Goal: Task Accomplishment & Management: Complete application form

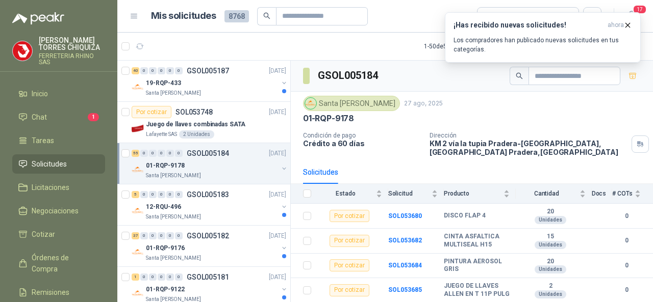
scroll to position [1359, 0]
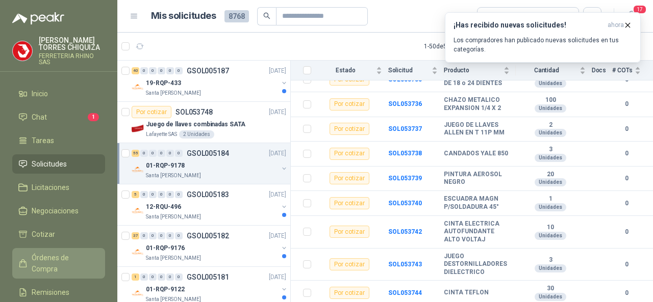
click at [56, 257] on span "Órdenes de Compra" at bounding box center [64, 264] width 64 height 22
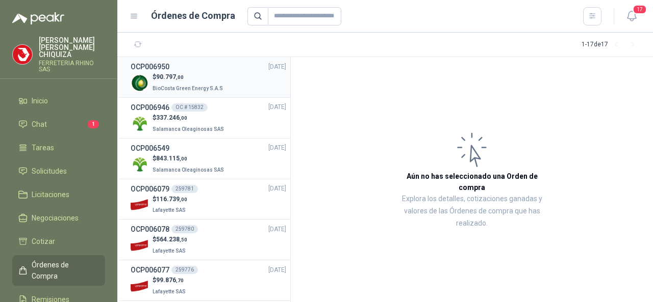
click at [165, 79] on span "90.797 ,00" at bounding box center [170, 76] width 28 height 7
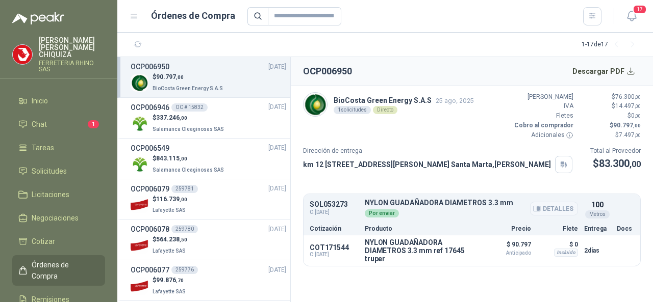
click at [548, 204] on button "Detalles" at bounding box center [554, 209] width 48 height 14
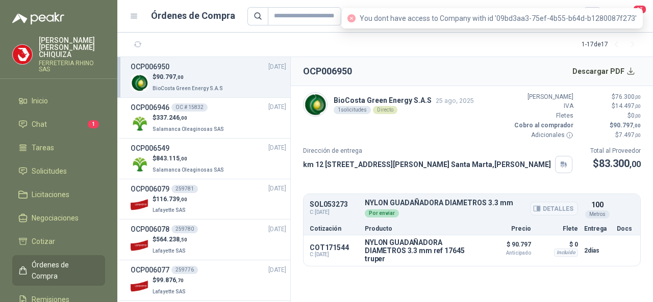
click at [545, 206] on button "Detalles" at bounding box center [554, 209] width 48 height 14
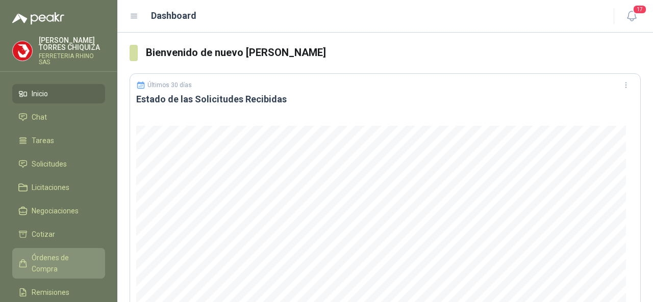
click at [43, 257] on span "Órdenes de Compra" at bounding box center [64, 264] width 64 height 22
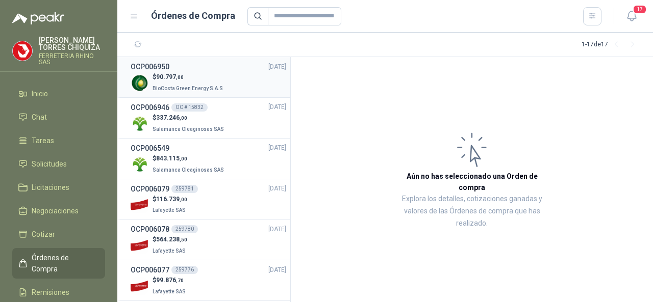
click at [160, 67] on h3 "OCP006950" at bounding box center [150, 66] width 39 height 11
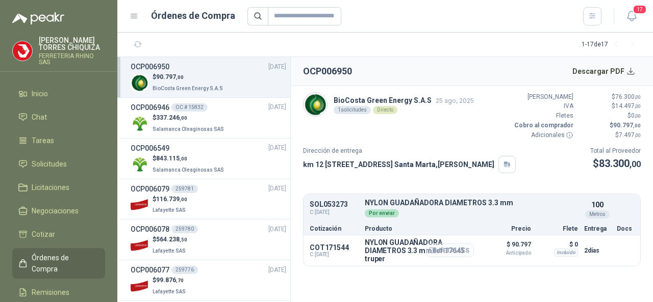
click at [461, 248] on button "Detalles" at bounding box center [450, 251] width 48 height 14
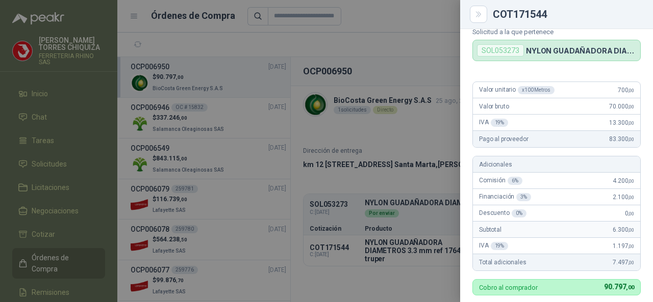
scroll to position [56, 0]
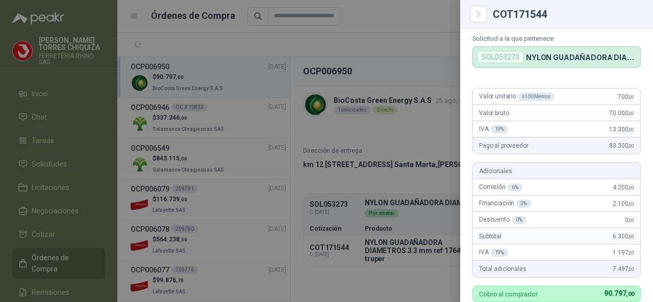
click at [46, 91] on div at bounding box center [326, 151] width 653 height 302
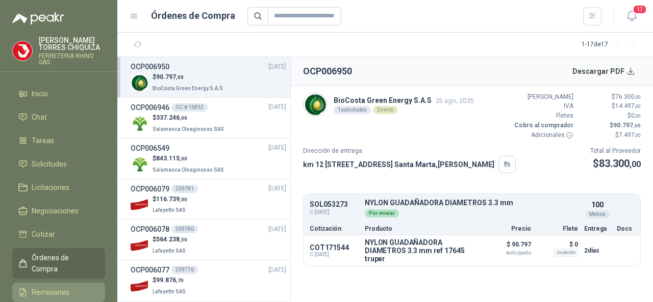
click at [54, 283] on link "Remisiones" at bounding box center [58, 292] width 93 height 19
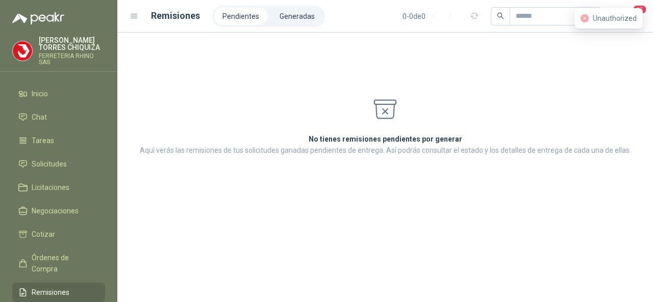
click at [159, 16] on h1 "Remisiones" at bounding box center [175, 16] width 49 height 14
click at [160, 16] on h1 "Remisiones" at bounding box center [175, 16] width 49 height 14
click at [170, 19] on h1 "Remisiones" at bounding box center [175, 16] width 49 height 14
click at [285, 17] on li "Generadas" at bounding box center [297, 16] width 52 height 17
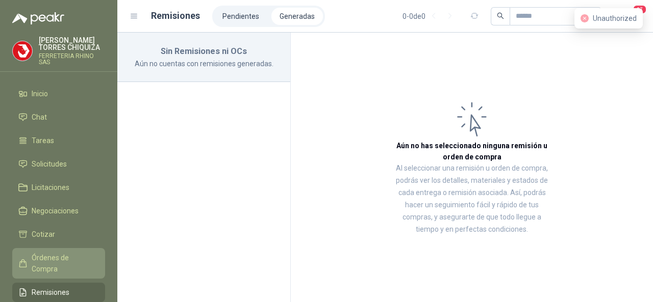
click at [60, 259] on span "Órdenes de Compra" at bounding box center [64, 264] width 64 height 22
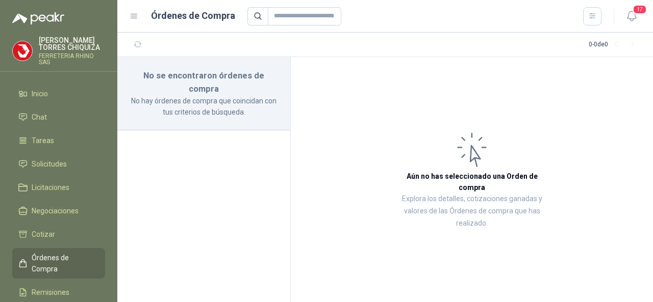
click at [61, 54] on p "FERRETERIA RHINO SAS" at bounding box center [72, 59] width 66 height 12
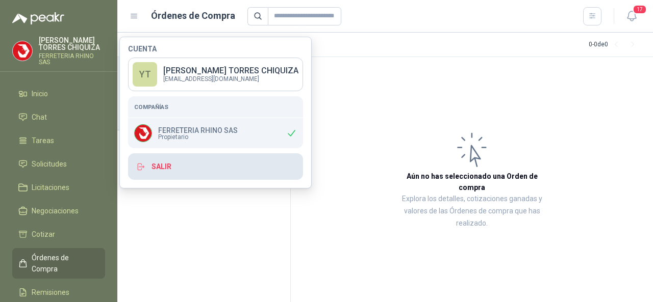
click at [163, 167] on button "Salir" at bounding box center [215, 167] width 175 height 27
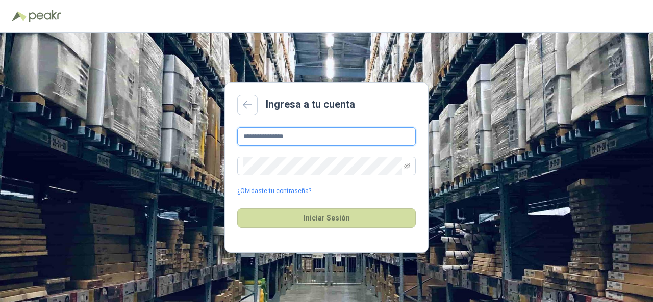
drag, startPoint x: 358, startPoint y: 134, endPoint x: 335, endPoint y: 134, distance: 22.4
click at [352, 134] on input "**********" at bounding box center [326, 137] width 179 height 18
type input "*"
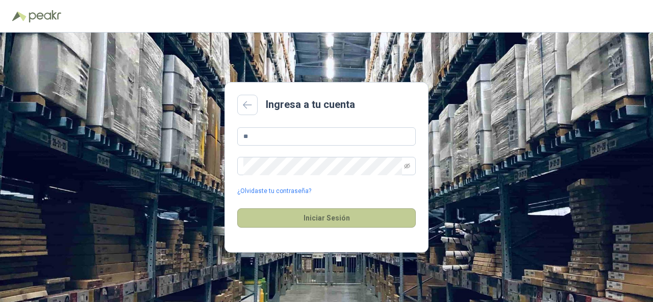
click at [319, 219] on button "Iniciar Sesión" at bounding box center [326, 218] width 179 height 19
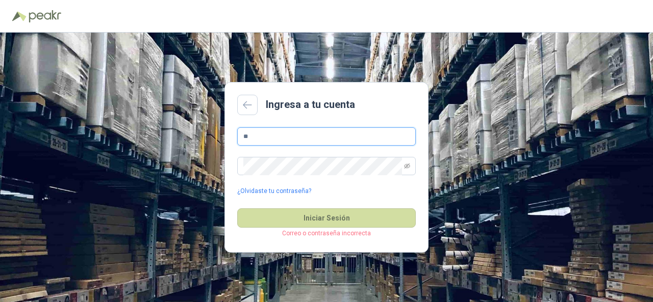
click at [254, 137] on input "**" at bounding box center [326, 137] width 179 height 18
type input "**********"
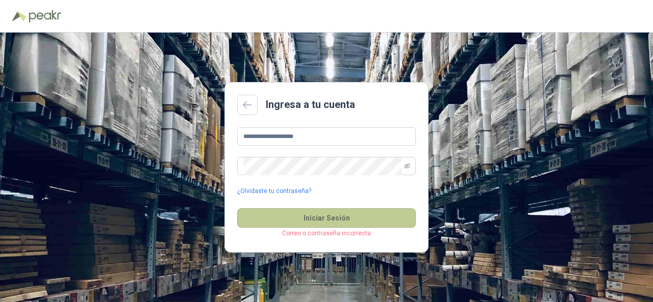
click at [336, 218] on button "Iniciar Sesión" at bounding box center [326, 218] width 179 height 19
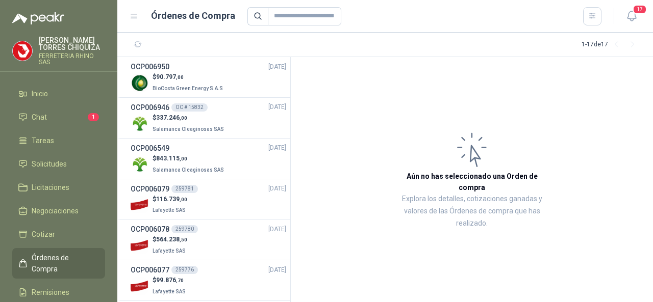
click at [66, 261] on span "Órdenes de Compra" at bounding box center [64, 264] width 64 height 22
click at [161, 74] on span "90.797 ,00" at bounding box center [170, 76] width 28 height 7
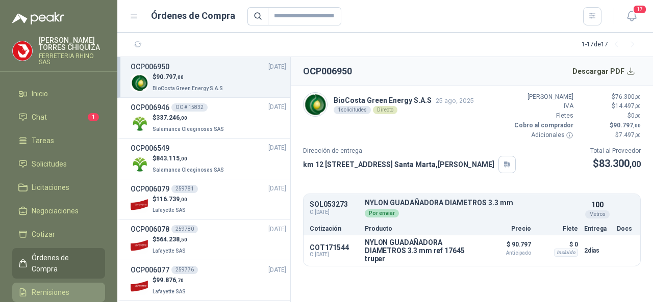
click at [56, 287] on span "Remisiones" at bounding box center [51, 292] width 38 height 11
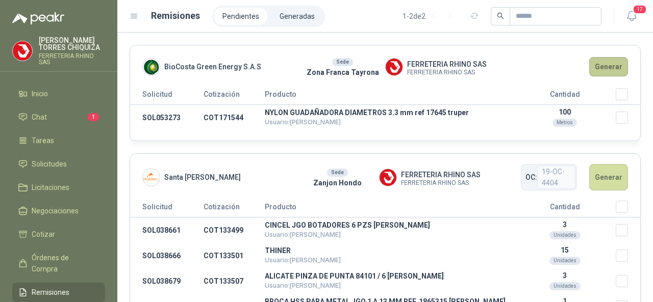
click at [599, 68] on button "Generar" at bounding box center [608, 66] width 39 height 19
click at [590, 71] on button "Generar" at bounding box center [608, 66] width 39 height 19
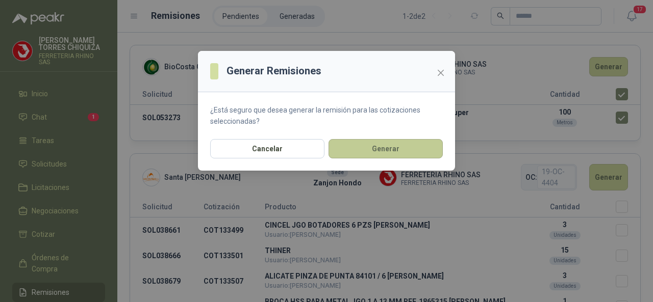
click at [380, 152] on button "Generar" at bounding box center [386, 148] width 114 height 19
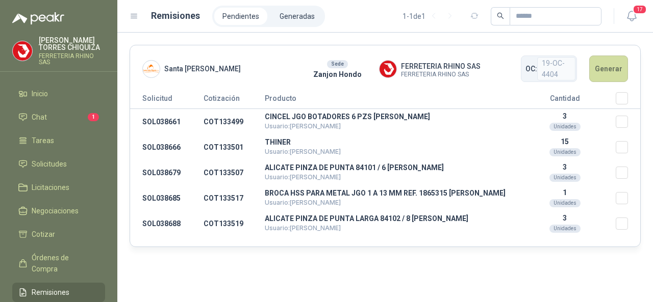
click at [166, 20] on h1 "Remisiones" at bounding box center [175, 16] width 49 height 14
click at [283, 16] on li "Generadas" at bounding box center [297, 16] width 52 height 17
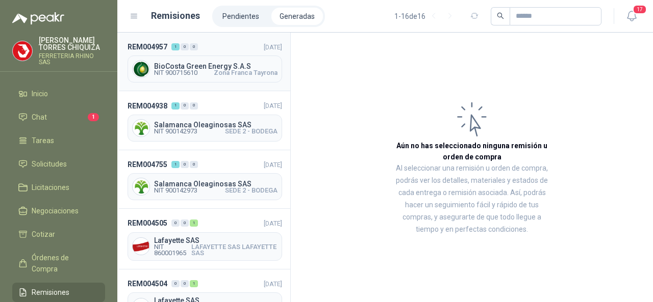
click at [216, 66] on span "BioCosta Green Energy S.A.S" at bounding box center [215, 66] width 123 height 7
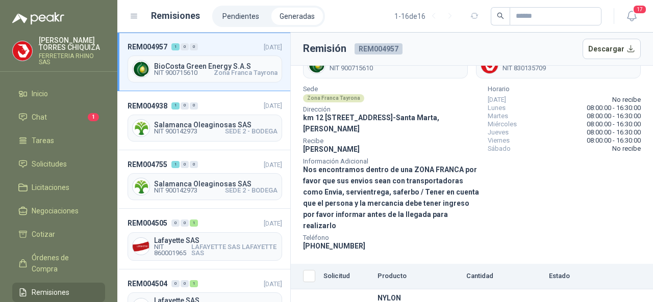
scroll to position [74, 0]
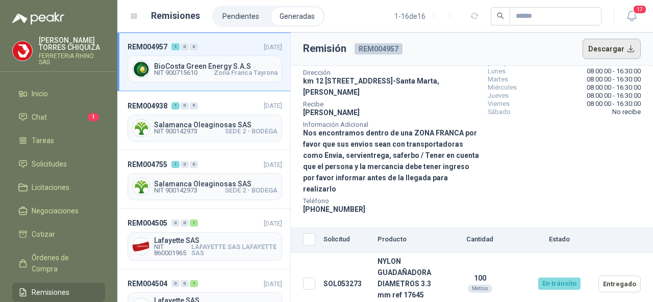
click at [597, 51] on button "Descargar" at bounding box center [612, 49] width 59 height 20
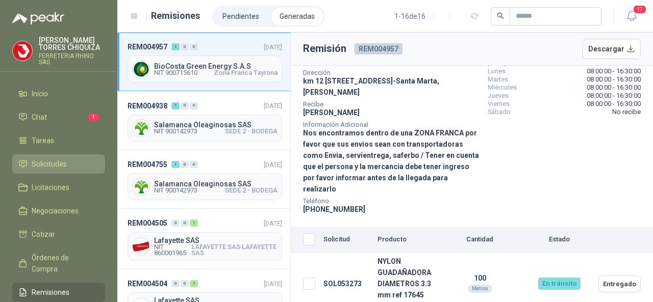
click at [48, 167] on span "Solicitudes" at bounding box center [49, 164] width 35 height 11
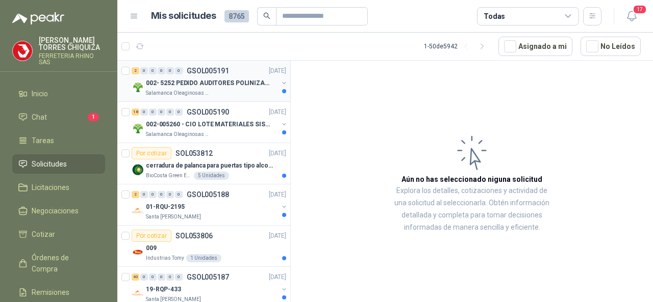
click at [197, 70] on p "GSOL005191" at bounding box center [208, 70] width 42 height 7
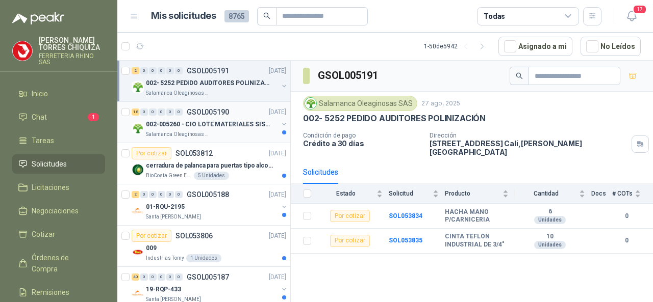
click at [203, 111] on p "GSOL005190" at bounding box center [208, 112] width 42 height 7
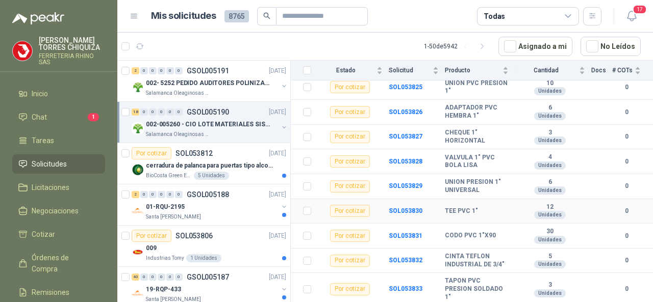
scroll to position [358, 0]
click at [203, 150] on p "SOL053812" at bounding box center [193, 153] width 37 height 7
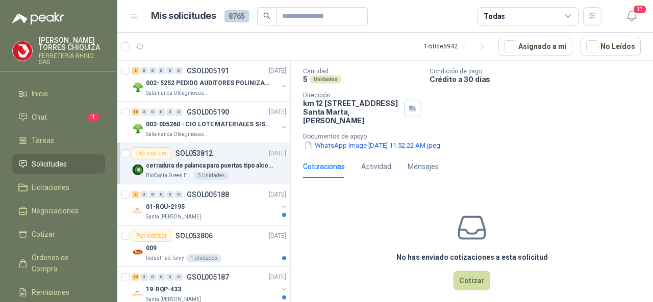
scroll to position [72, 0]
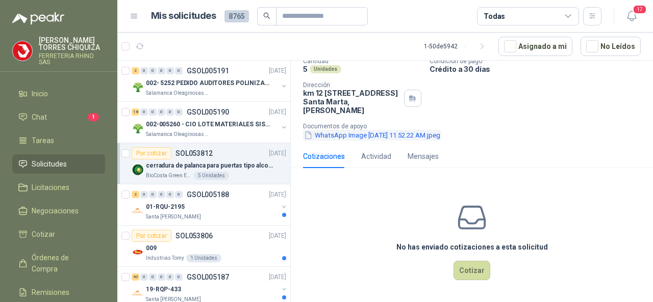
click at [363, 133] on button "WhatsApp Image [DATE] 11.52.22 AM.jpeg" at bounding box center [372, 135] width 138 height 11
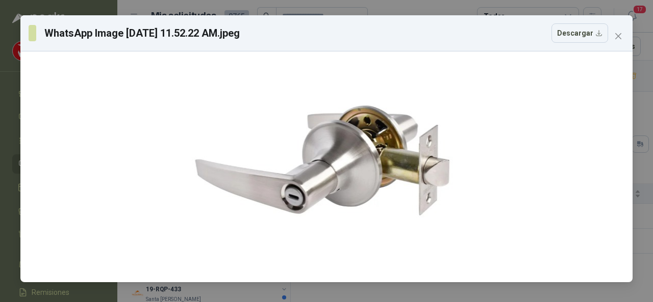
click at [614, 38] on span "Close" at bounding box center [618, 36] width 16 height 8
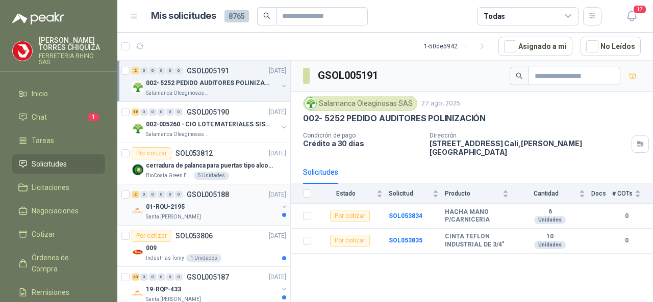
click at [213, 191] on p "GSOL005188" at bounding box center [208, 194] width 42 height 7
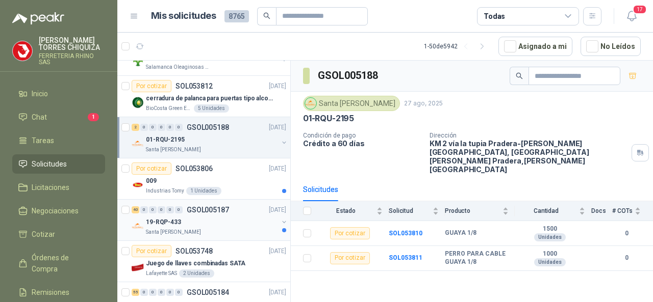
scroll to position [51, 0]
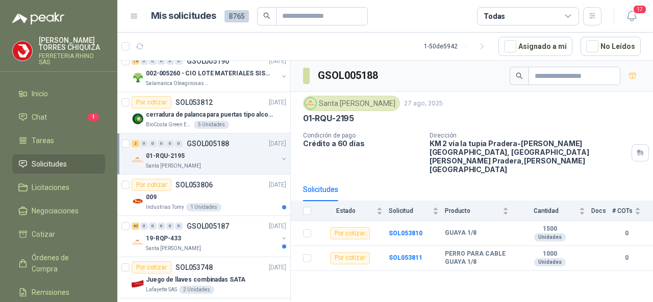
click at [214, 142] on p "GSOL005188" at bounding box center [208, 143] width 42 height 7
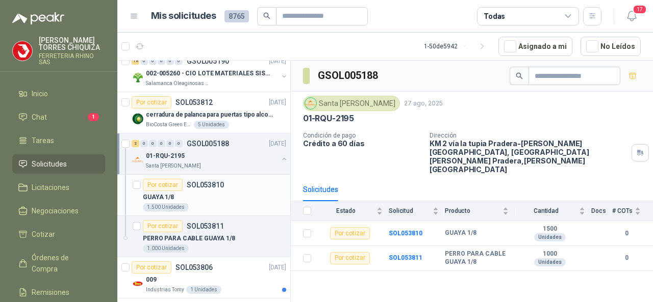
click at [202, 179] on div "Por cotizar SOL053810" at bounding box center [183, 185] width 81 height 12
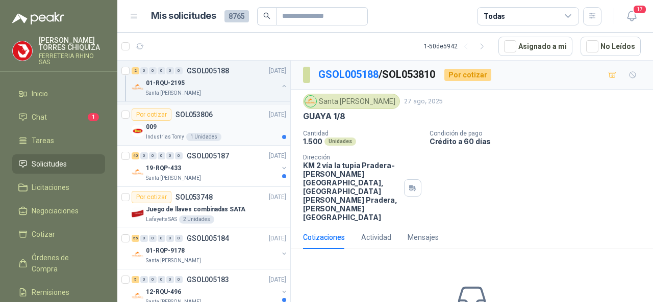
scroll to position [102, 0]
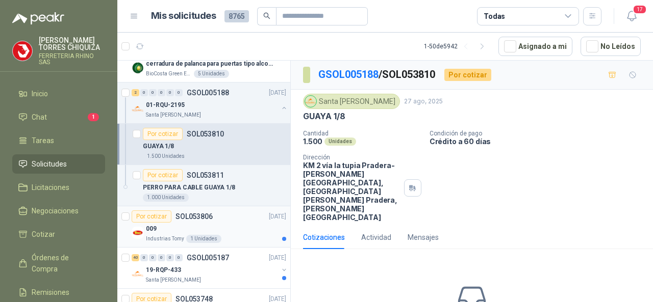
click at [193, 211] on div "Por cotizar SOL053806" at bounding box center [172, 217] width 81 height 12
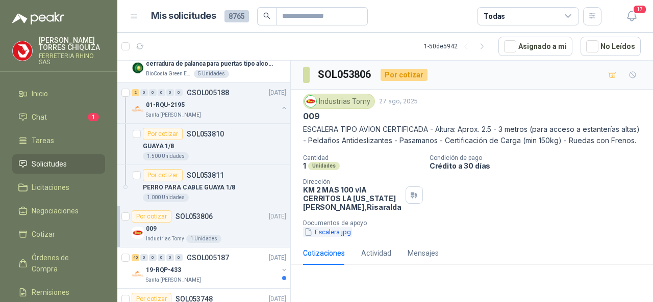
click at [329, 238] on button "Escalera.jpg" at bounding box center [327, 232] width 49 height 11
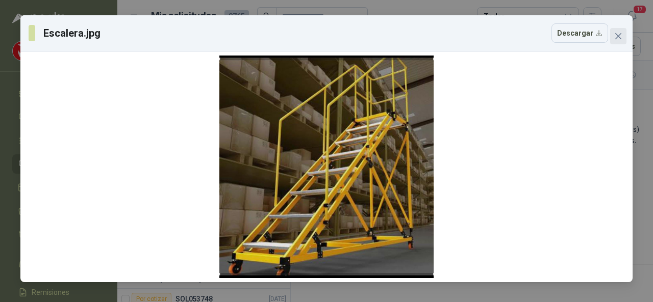
click at [618, 44] on button "Close" at bounding box center [618, 36] width 16 height 16
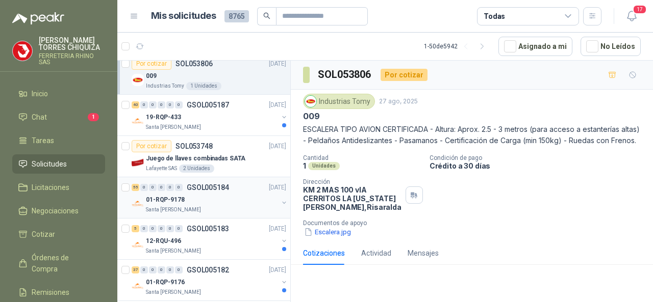
scroll to position [204, 0]
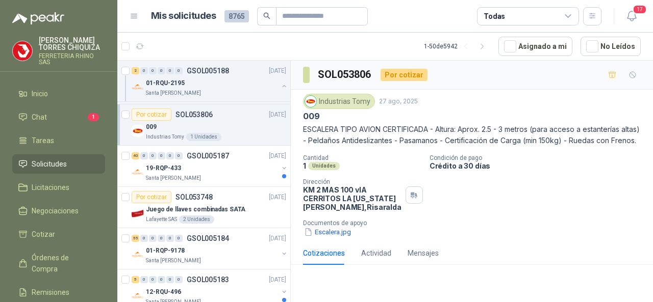
click at [203, 112] on p "SOL053806" at bounding box center [193, 114] width 37 height 7
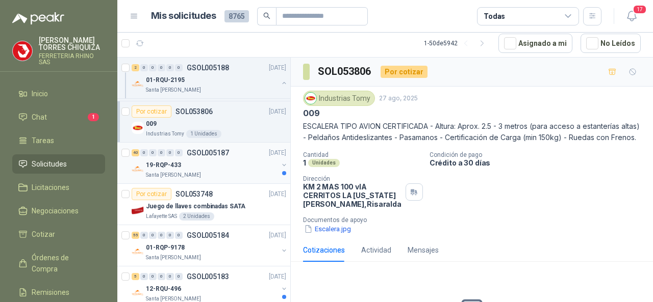
click at [204, 153] on p "GSOL005187" at bounding box center [208, 152] width 42 height 7
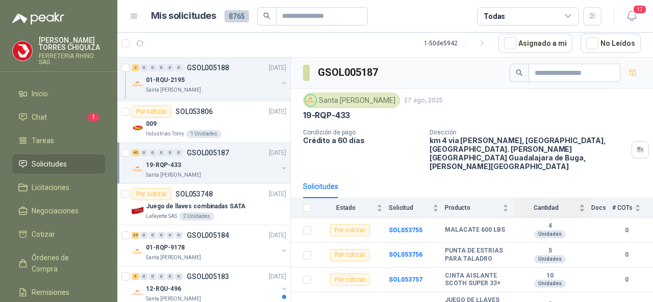
scroll to position [51, 0]
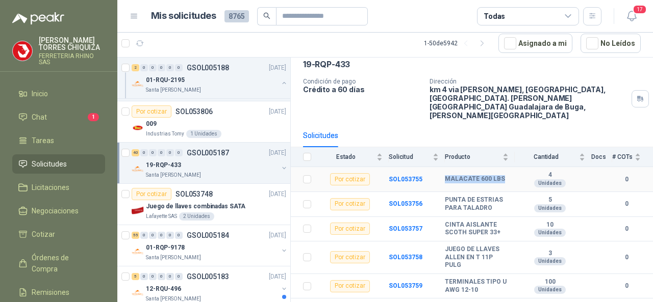
drag, startPoint x: 456, startPoint y: 167, endPoint x: 506, endPoint y: 170, distance: 49.6
click at [506, 170] on td "MALACATE 600 LBS" at bounding box center [480, 179] width 70 height 25
click at [405, 200] on b "SOL053756" at bounding box center [406, 203] width 34 height 7
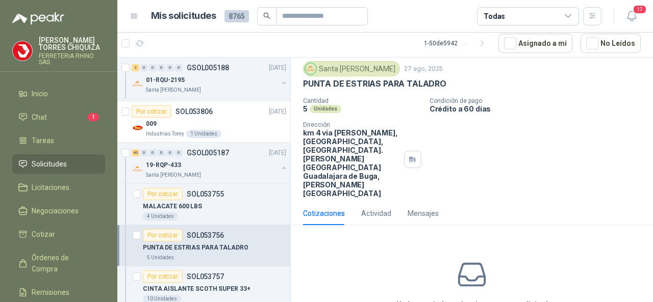
scroll to position [63, 0]
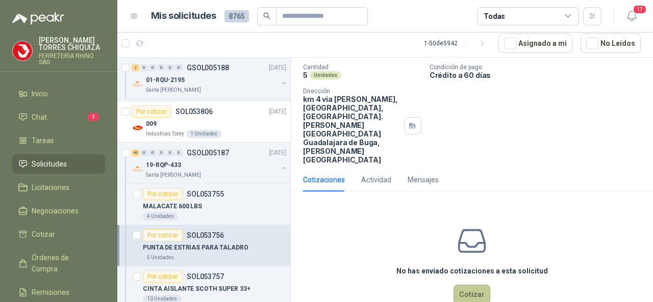
click at [475, 285] on button "Cotizar" at bounding box center [471, 294] width 37 height 19
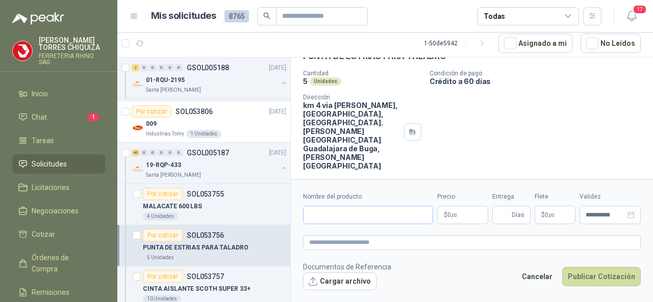
scroll to position [56, 0]
click at [318, 209] on input "Nombre del producto" at bounding box center [368, 215] width 130 height 18
paste input "**********"
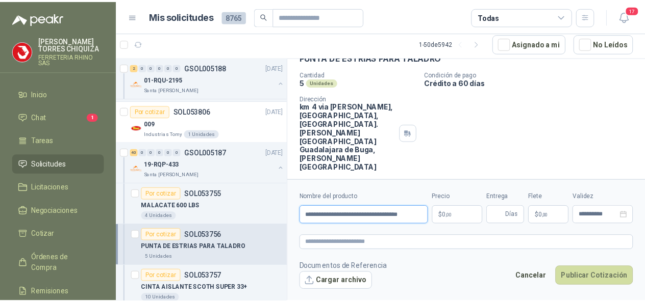
scroll to position [0, 7]
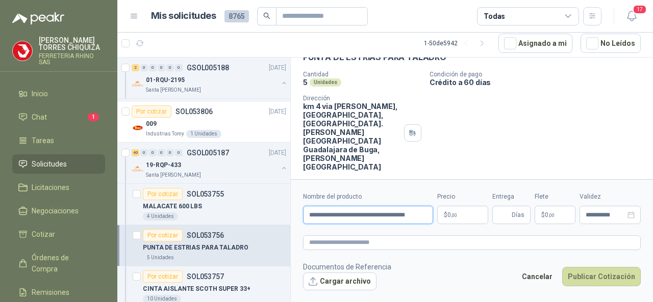
type input "**********"
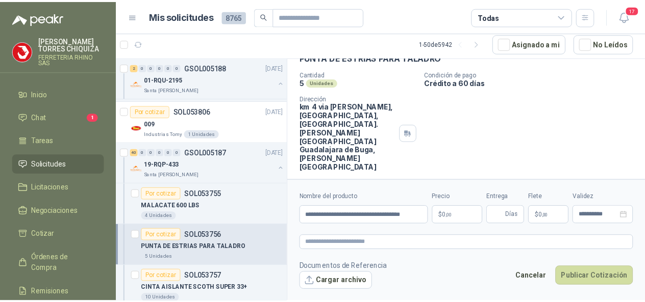
scroll to position [0, 0]
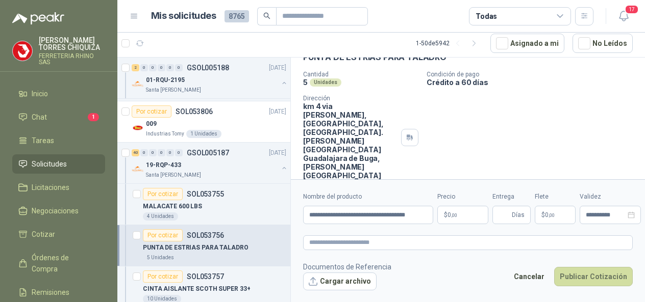
click at [455, 218] on body "[PERSON_NAME] FERRETERIA RHINO SAS Inicio Chat 1 Tareas Solicitudes Licitacione…" at bounding box center [322, 151] width 645 height 302
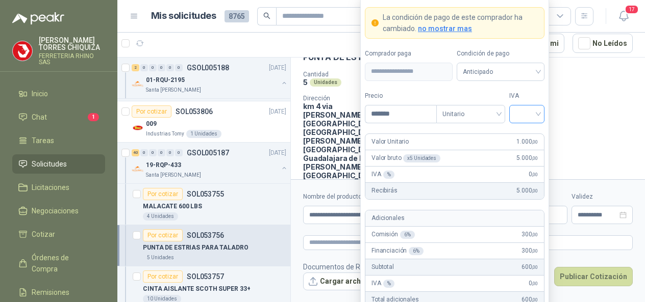
type input "*******"
click at [537, 112] on input "search" at bounding box center [526, 113] width 23 height 15
click at [534, 133] on div "19%" at bounding box center [526, 136] width 19 height 11
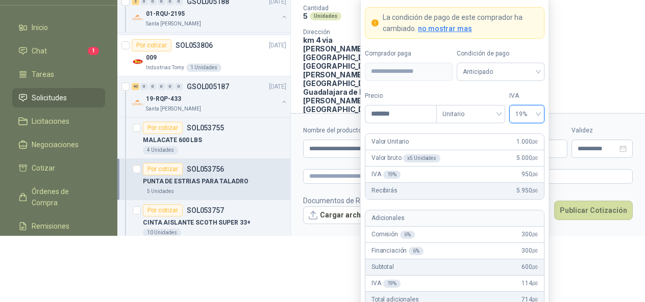
scroll to position [72, 0]
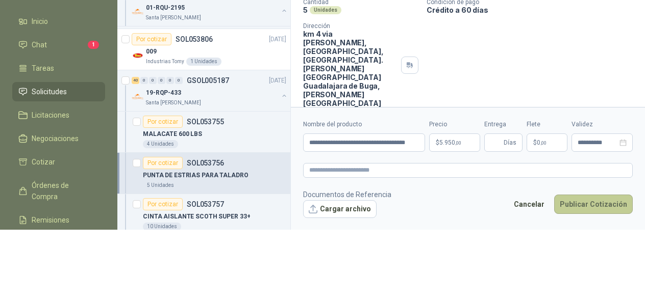
click at [581, 212] on button "Publicar Cotización" at bounding box center [593, 204] width 79 height 19
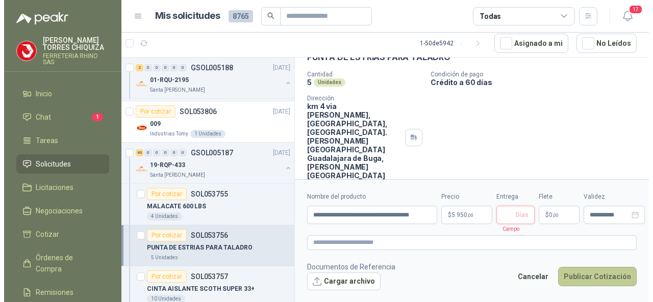
scroll to position [0, 0]
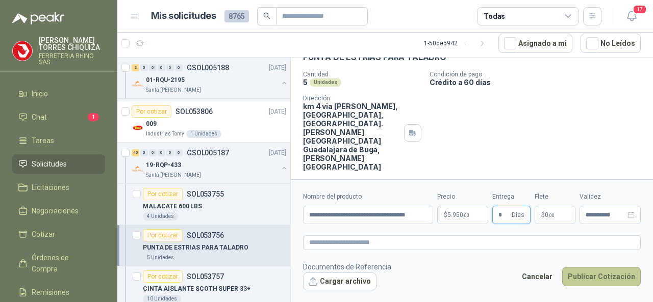
type input "*"
click at [590, 276] on button "Publicar Cotización" at bounding box center [601, 276] width 79 height 19
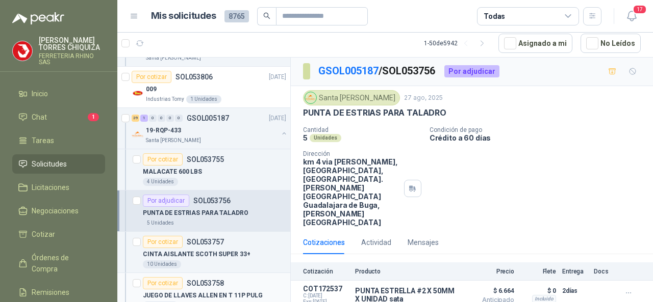
scroll to position [255, 0]
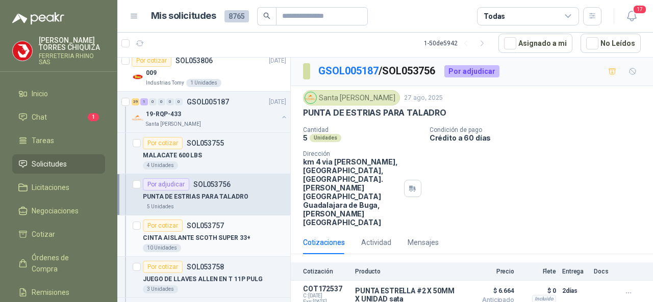
click at [190, 224] on p "SOL053757" at bounding box center [205, 225] width 37 height 7
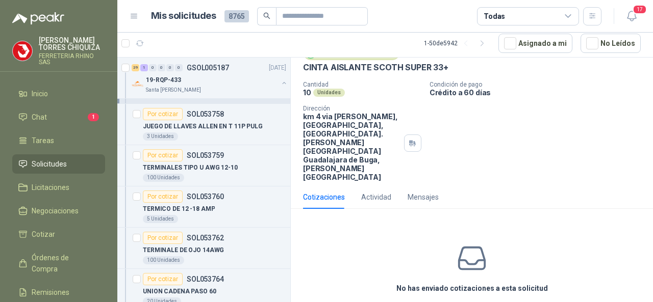
scroll to position [63, 0]
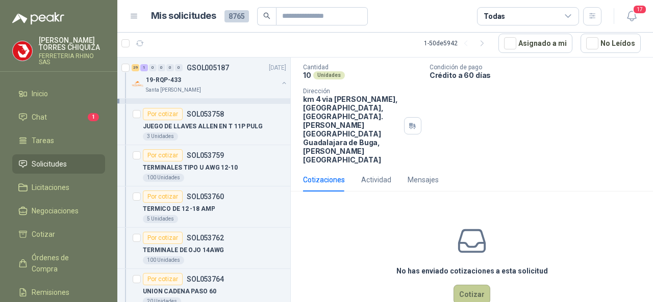
click at [469, 285] on button "Cotizar" at bounding box center [471, 294] width 37 height 19
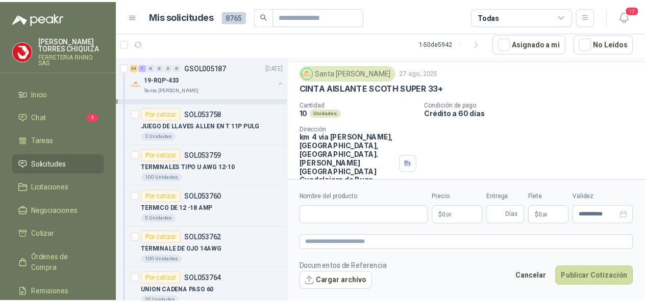
scroll to position [0, 0]
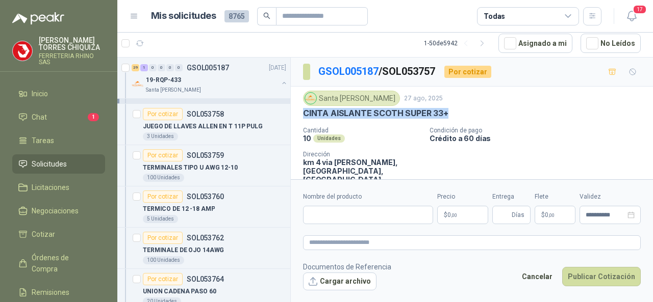
drag, startPoint x: 304, startPoint y: 110, endPoint x: 448, endPoint y: 116, distance: 144.5
click at [448, 116] on div "CINTA AISLANTE SCOTH SUPER 33+" at bounding box center [472, 113] width 338 height 11
copy p "CINTA AISLANTE SCOTH SUPER 33+"
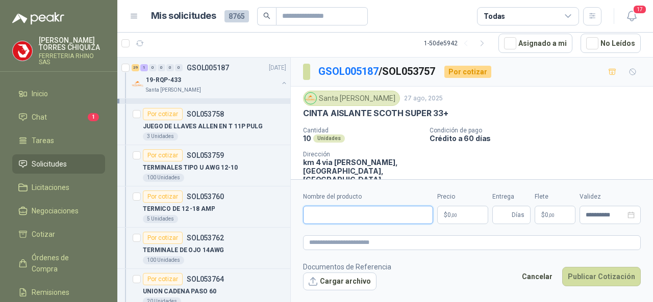
click at [331, 208] on input "Nombre del producto" at bounding box center [368, 215] width 130 height 18
paste input "**********"
type input "**********"
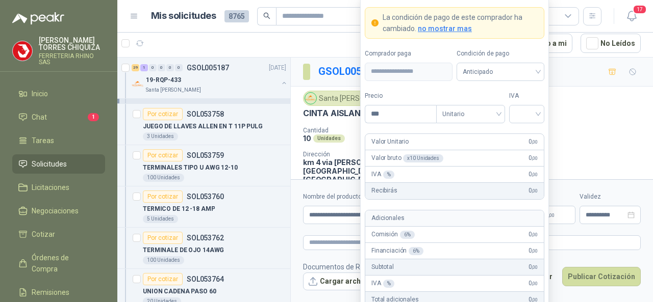
click at [475, 216] on body "[PERSON_NAME] FERRETERIA RHINO SAS Inicio Chat 1 Tareas Solicitudes Licitacione…" at bounding box center [326, 151] width 653 height 302
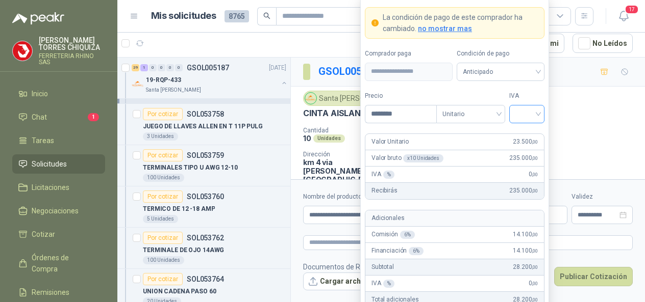
type input "********"
click at [535, 114] on input "search" at bounding box center [526, 113] width 23 height 15
click at [534, 132] on div "19%" at bounding box center [526, 136] width 19 height 11
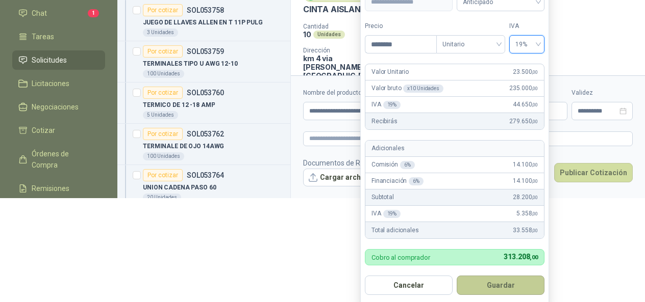
scroll to position [88, 0]
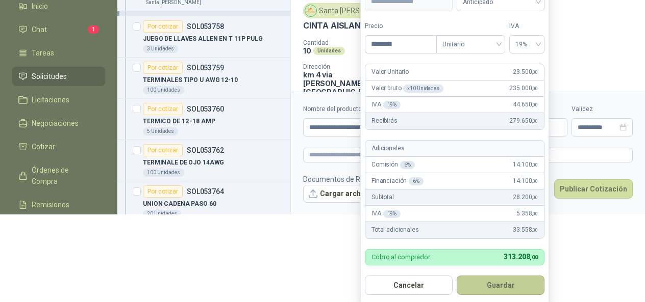
click at [497, 280] on button "Guardar" at bounding box center [501, 285] width 88 height 19
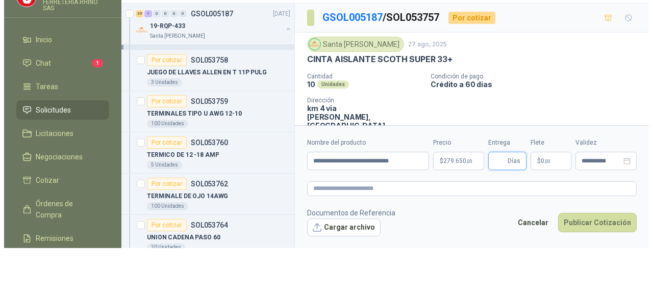
scroll to position [0, 0]
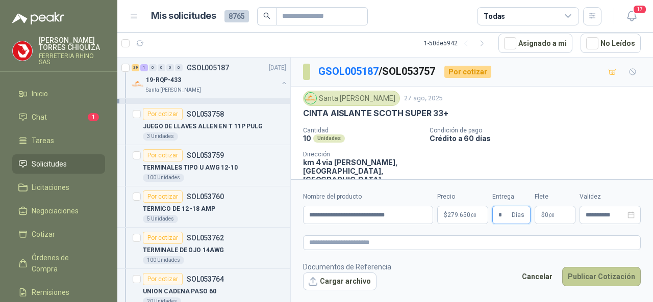
type input "*"
click at [593, 283] on button "Publicar Cotización" at bounding box center [601, 276] width 79 height 19
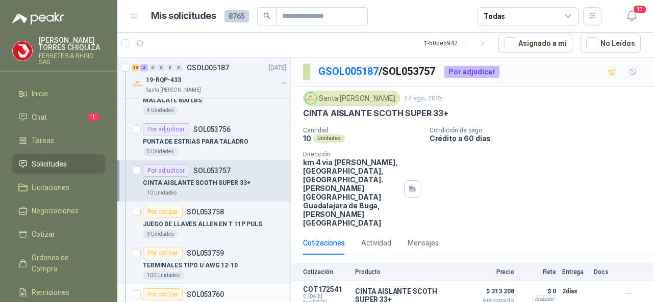
scroll to position [306, 0]
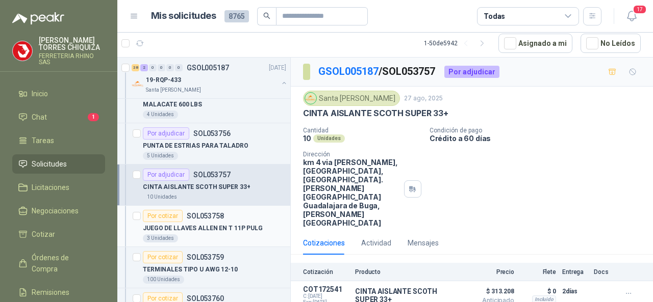
click at [210, 214] on p "SOL053758" at bounding box center [205, 216] width 37 height 7
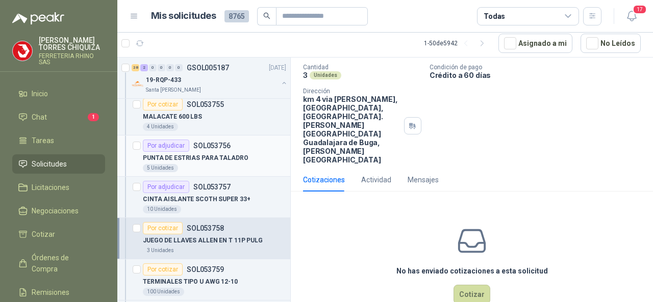
scroll to position [357, 0]
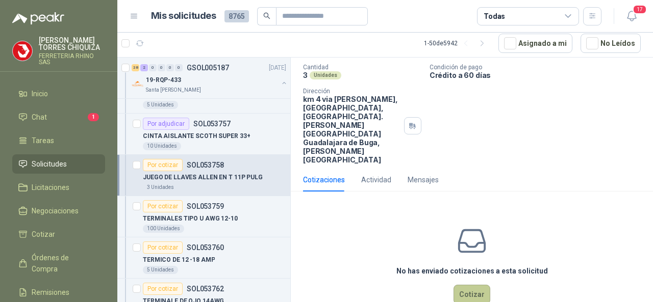
click at [465, 285] on button "Cotizar" at bounding box center [471, 294] width 37 height 19
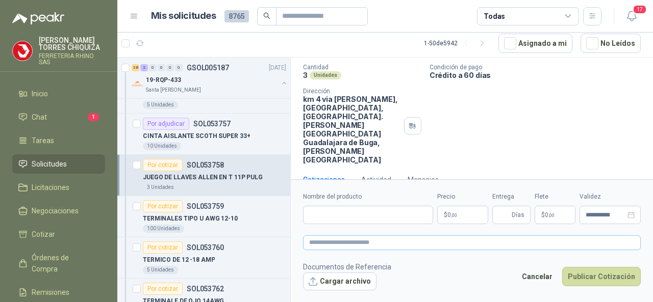
scroll to position [56, 0]
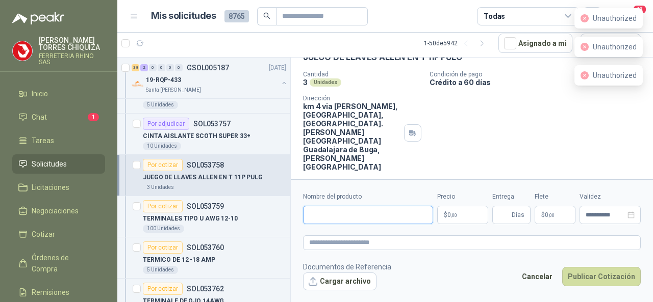
click at [347, 219] on input "Nombre del producto" at bounding box center [368, 215] width 130 height 18
paste input "**********"
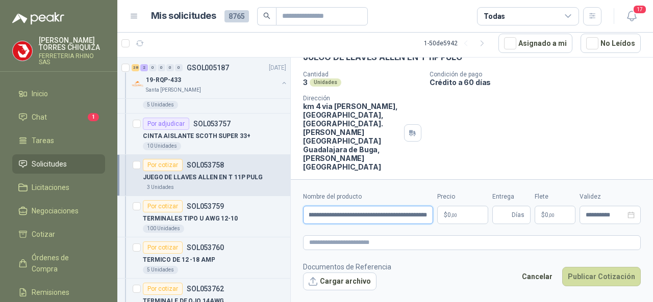
scroll to position [0, 90]
type input "**********"
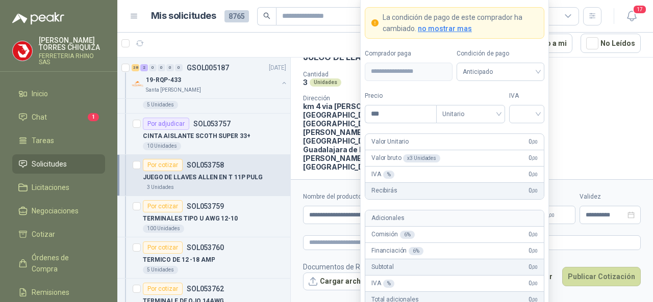
click at [475, 216] on body "[PERSON_NAME] FERRETERIA RHINO SAS Inicio Chat 1 Tareas Solicitudes Licitacione…" at bounding box center [326, 151] width 653 height 302
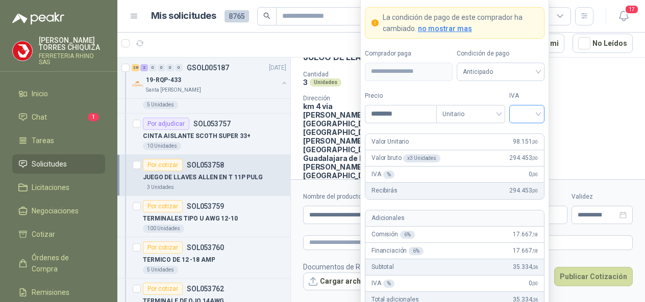
click at [540, 114] on div at bounding box center [526, 114] width 35 height 18
type input "********"
drag, startPoint x: 462, startPoint y: 129, endPoint x: 452, endPoint y: 131, distance: 9.9
click at [460, 129] on form "**********" at bounding box center [454, 186] width 189 height 380
click at [598, 140] on div "Cantidad 3 Unidades Condición de pago Crédito a 60 días Dirección km 4 via [PER…" at bounding box center [468, 125] width 330 height 109
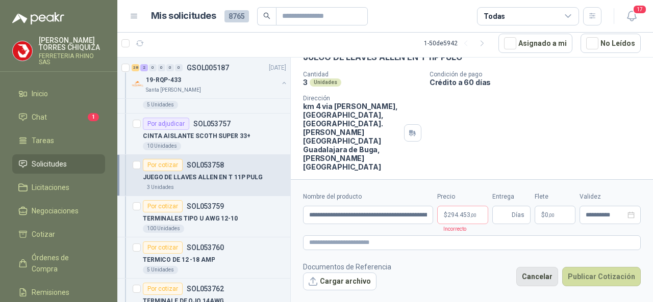
click at [543, 279] on button "Cancelar" at bounding box center [537, 276] width 42 height 19
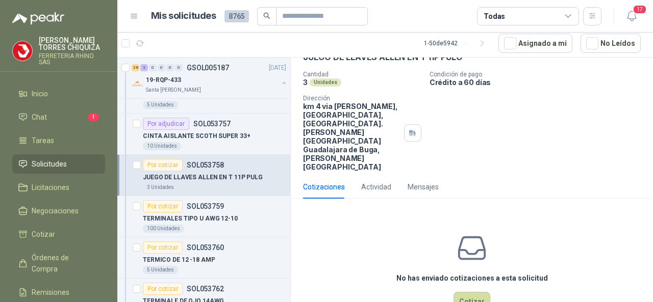
scroll to position [63, 0]
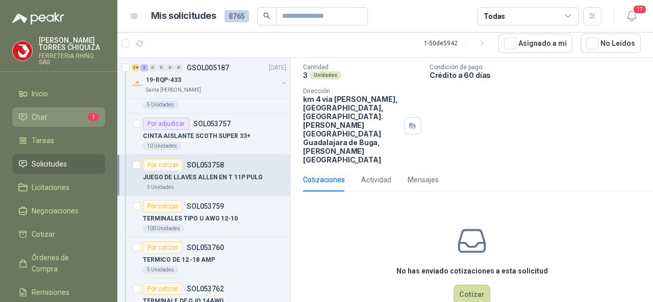
click at [51, 113] on li "Chat 1" at bounding box center [58, 117] width 81 height 11
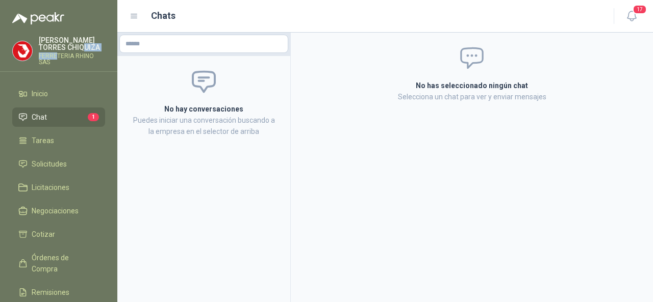
click at [57, 51] on div "[PERSON_NAME] FERRETERIA RHINO SAS" at bounding box center [72, 51] width 66 height 29
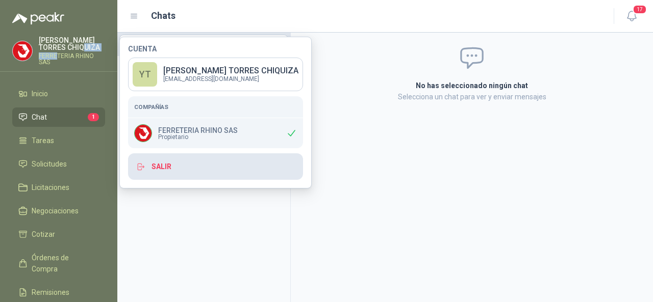
click at [176, 166] on button "Salir" at bounding box center [215, 167] width 175 height 27
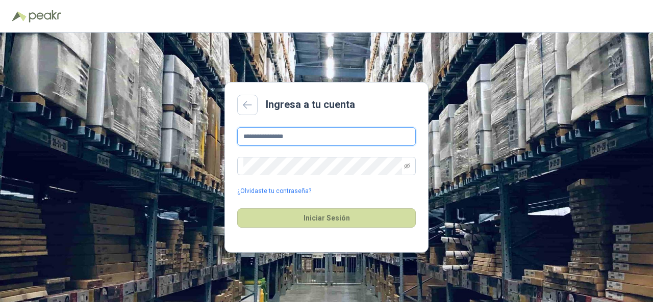
click at [317, 136] on input "**********" at bounding box center [326, 137] width 179 height 18
click at [314, 139] on input "**********" at bounding box center [326, 137] width 179 height 18
type input "*"
type input "**********"
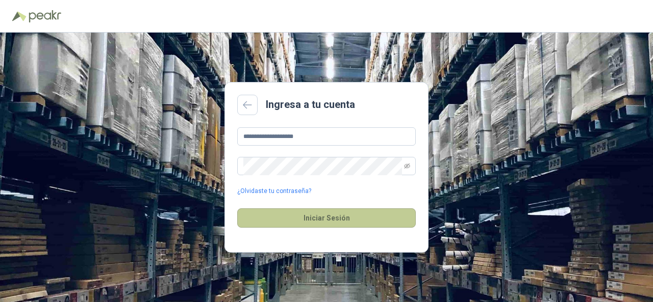
click at [312, 214] on button "Iniciar Sesión" at bounding box center [326, 218] width 179 height 19
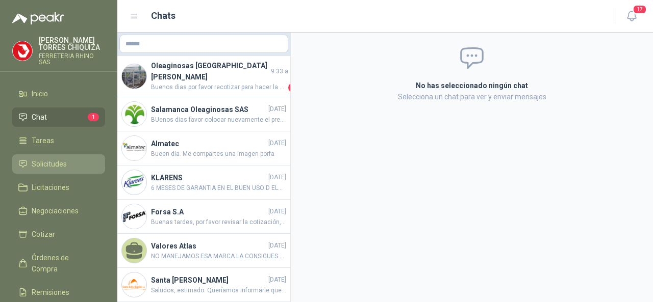
click at [56, 164] on span "Solicitudes" at bounding box center [49, 164] width 35 height 11
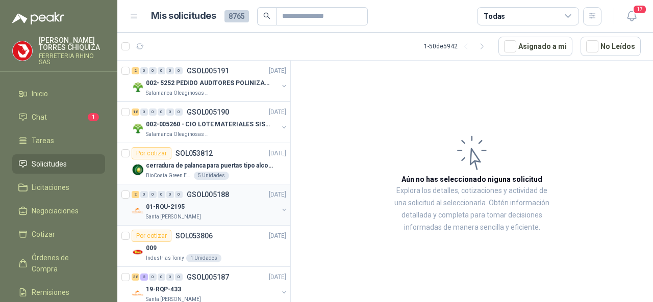
scroll to position [153, 0]
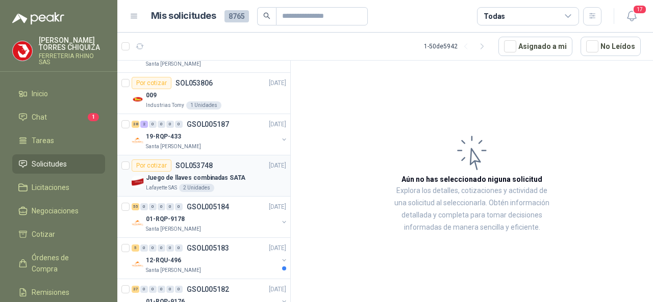
click at [198, 162] on p "SOL053748" at bounding box center [193, 165] width 37 height 7
